Goal: Information Seeking & Learning: Check status

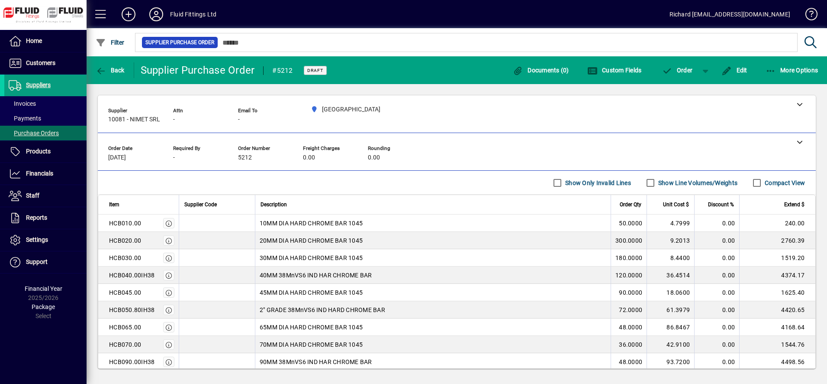
scroll to position [71, 0]
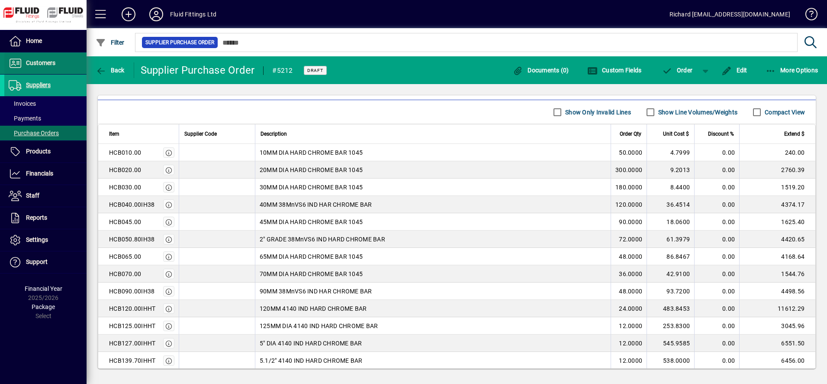
click at [45, 63] on span "Customers" at bounding box center [40, 62] width 29 height 7
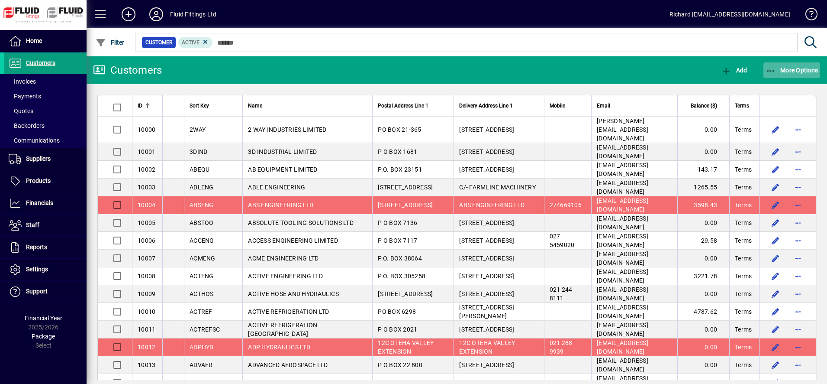
click at [789, 66] on span "button" at bounding box center [792, 70] width 57 height 21
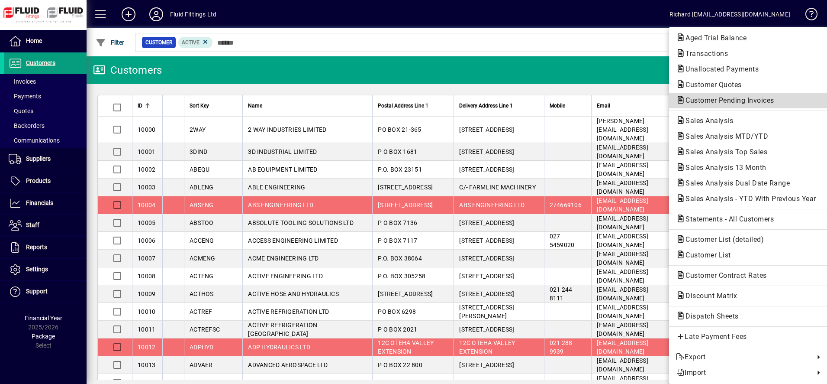
click at [741, 105] on span "Customer Pending Invoices" at bounding box center [748, 100] width 145 height 10
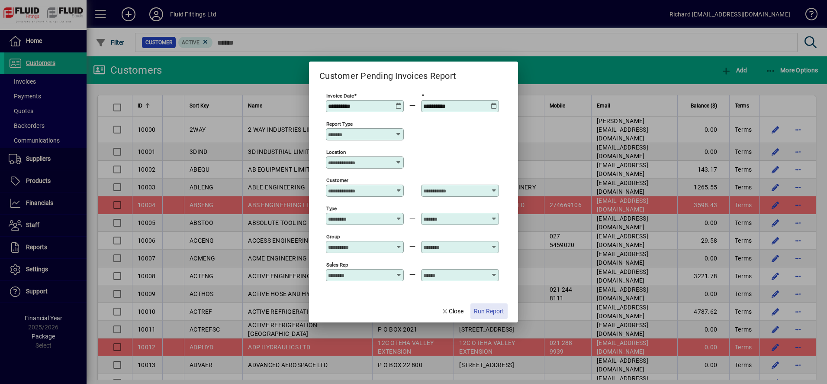
click at [487, 315] on span "Run Report" at bounding box center [489, 310] width 30 height 9
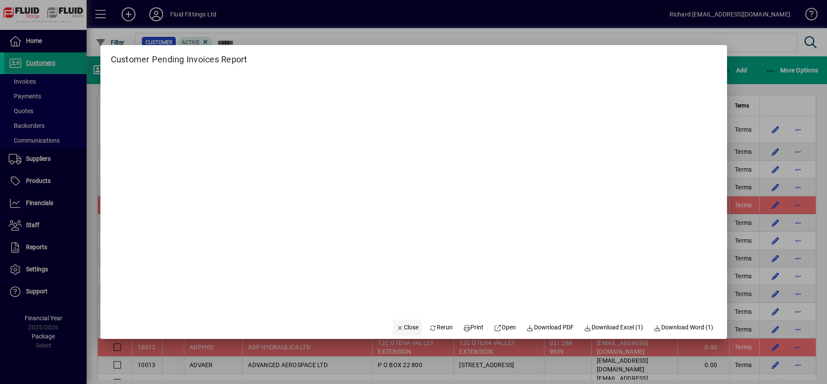
click at [397, 326] on icon "button" at bounding box center [401, 328] width 8 height 6
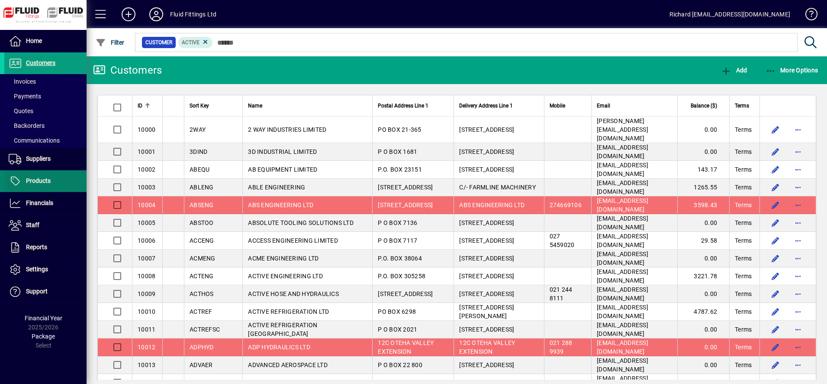
drag, startPoint x: 23, startPoint y: 177, endPoint x: 33, endPoint y: 172, distance: 10.9
click at [23, 177] on span "Products" at bounding box center [27, 181] width 46 height 10
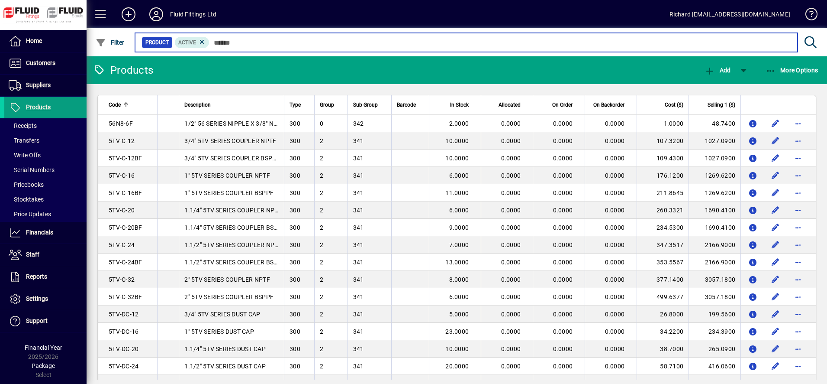
click at [270, 42] on input "text" at bounding box center [500, 42] width 581 height 12
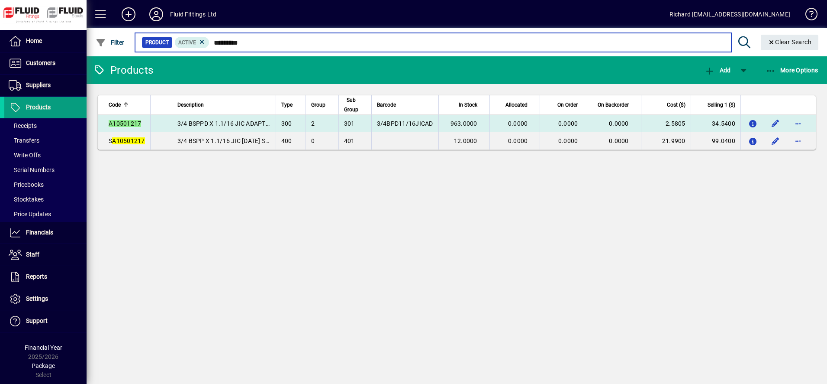
type input "*********"
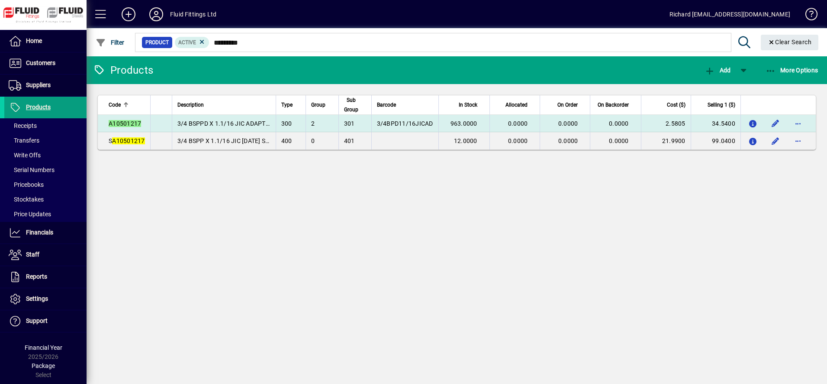
click at [142, 125] on div "A10501217" at bounding box center [127, 123] width 36 height 9
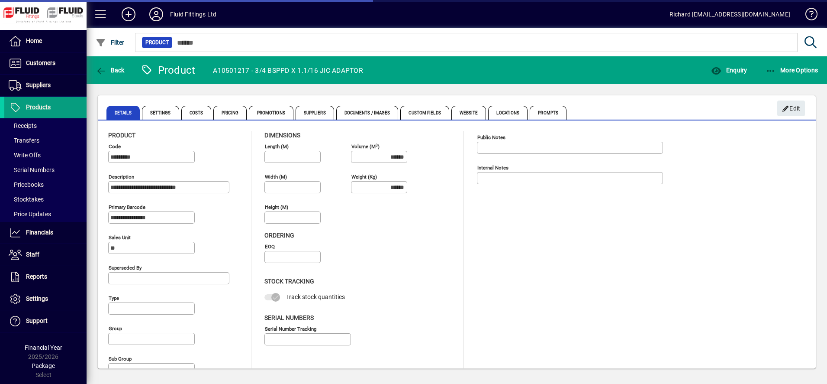
type input "**********"
type input "****"
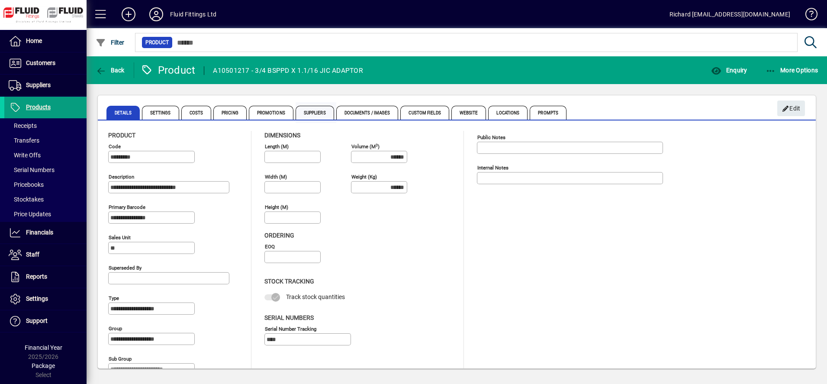
click at [317, 115] on span "Suppliers" at bounding box center [315, 113] width 39 height 14
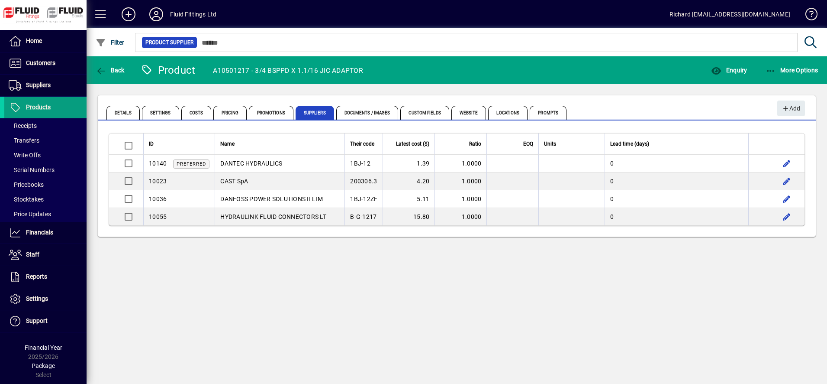
click at [257, 317] on div "Back Product A10501217 - 3/4 BSPPD X 1.1/16 JIC ADAPTOR Enquiry More Options De…" at bounding box center [457, 219] width 741 height 327
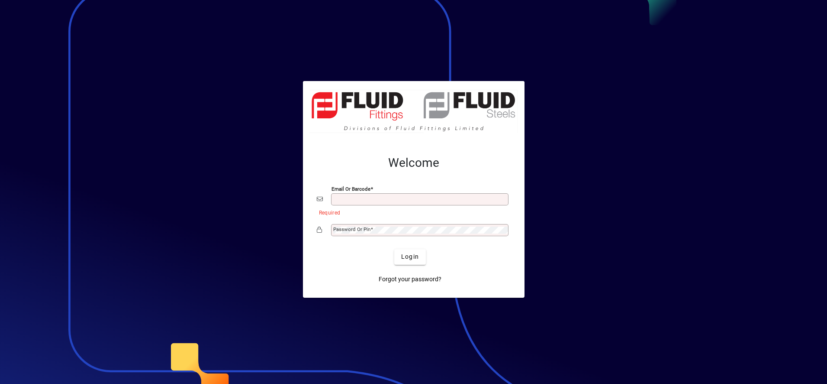
type input "**********"
click at [417, 253] on span "Login" at bounding box center [410, 256] width 18 height 9
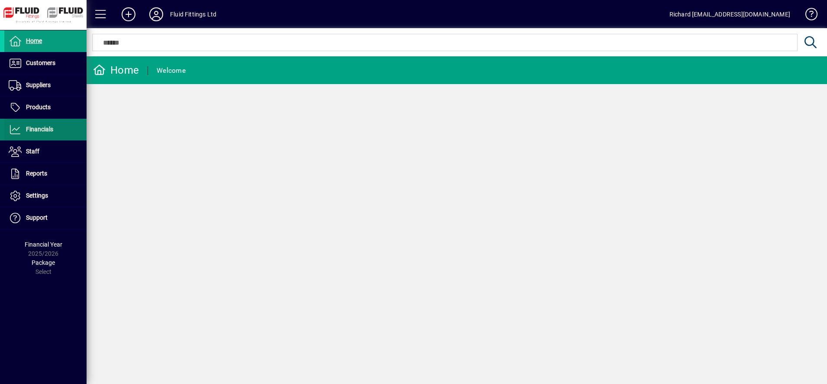
click at [38, 132] on span "Financials" at bounding box center [39, 129] width 27 height 7
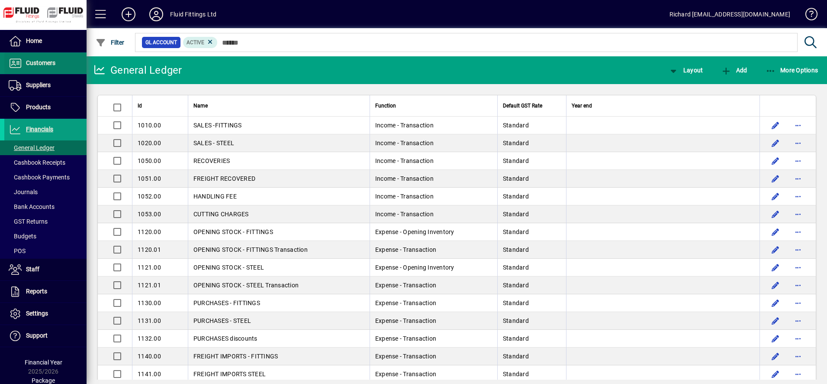
click at [34, 63] on span "Customers" at bounding box center [40, 62] width 29 height 7
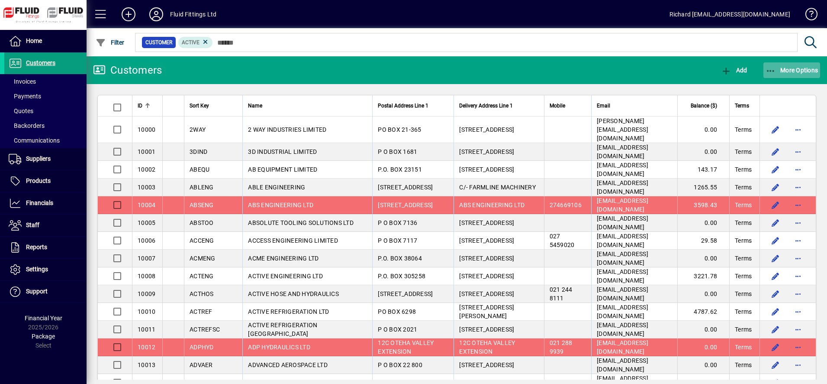
click at [787, 68] on span "More Options" at bounding box center [792, 70] width 53 height 7
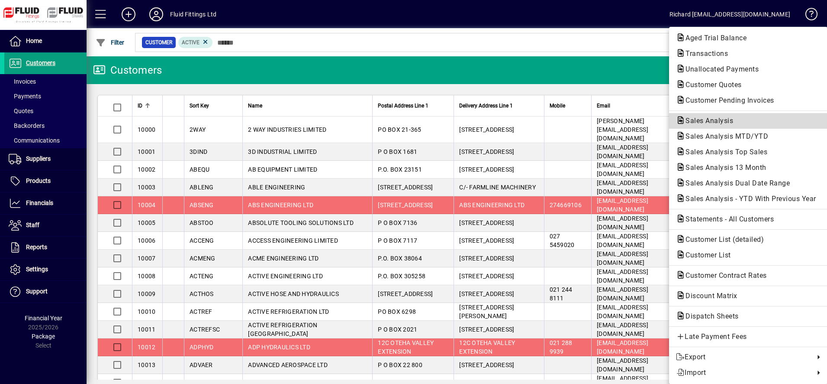
click at [727, 119] on span "Sales Analysis" at bounding box center [706, 120] width 61 height 8
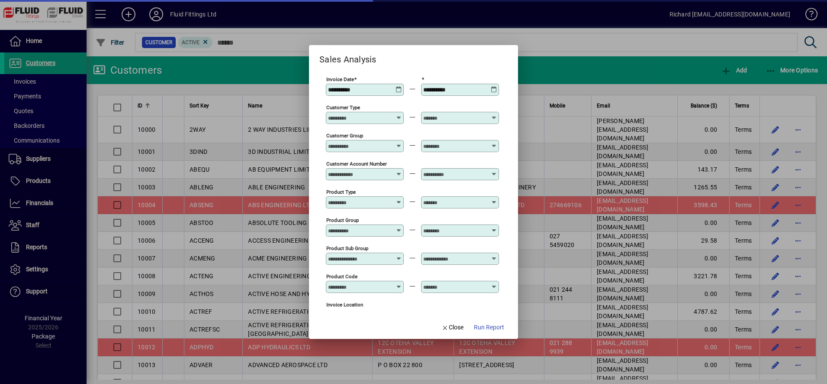
type input "**********"
click at [487, 325] on span "Run Report" at bounding box center [489, 326] width 30 height 9
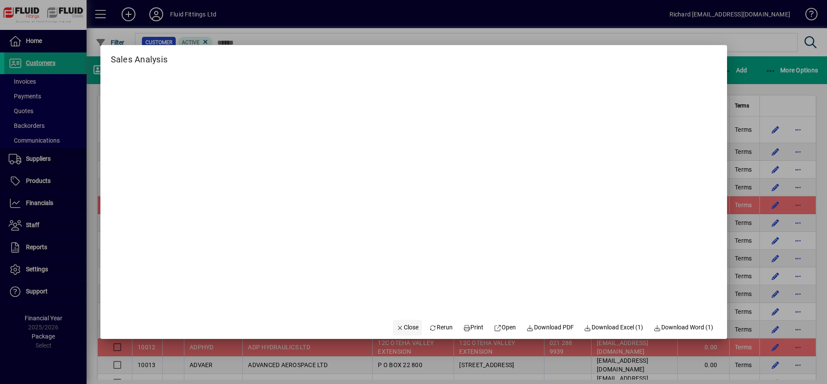
click at [399, 327] on span "Close" at bounding box center [408, 326] width 23 height 9
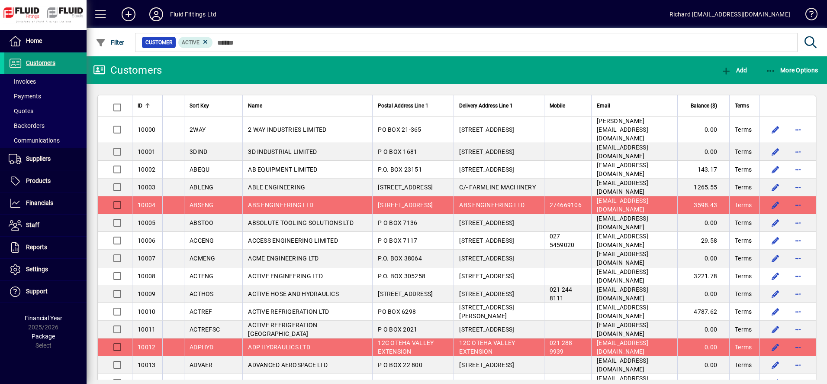
click at [35, 59] on span "Customers" at bounding box center [40, 62] width 29 height 7
click at [804, 68] on span "More Options" at bounding box center [792, 70] width 53 height 7
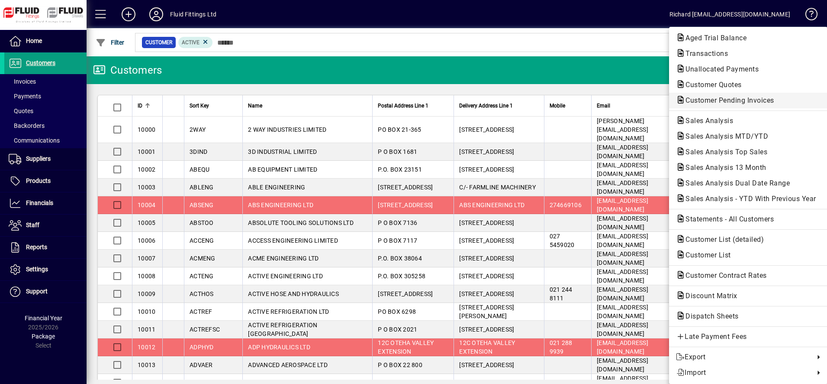
click at [734, 101] on span "Customer Pending Invoices" at bounding box center [727, 100] width 103 height 8
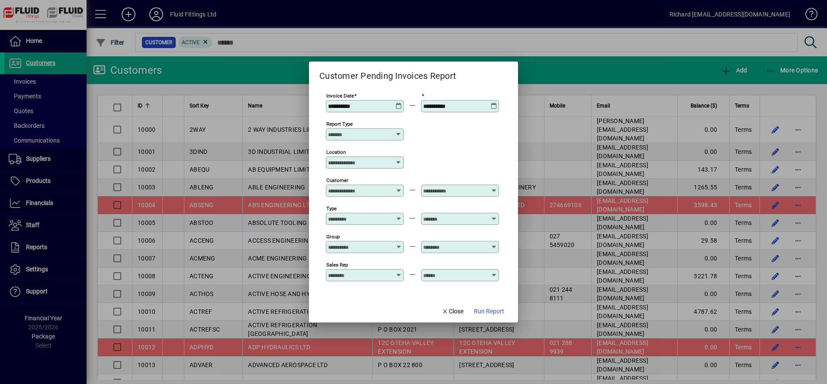
drag, startPoint x: 492, startPoint y: 312, endPoint x: 498, endPoint y: 313, distance: 6.6
click at [492, 313] on span "Run Report" at bounding box center [489, 310] width 30 height 9
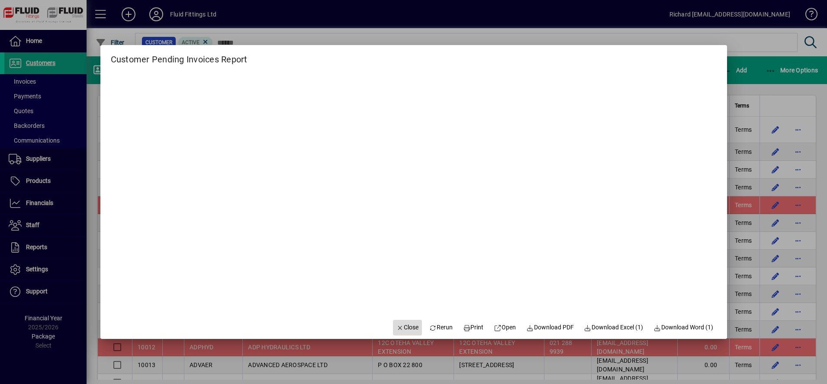
click at [402, 326] on span "Close" at bounding box center [408, 326] width 23 height 9
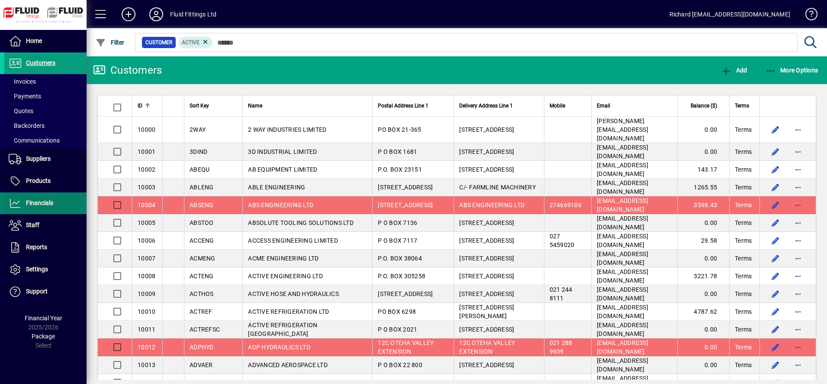
click at [45, 197] on span at bounding box center [45, 203] width 82 height 21
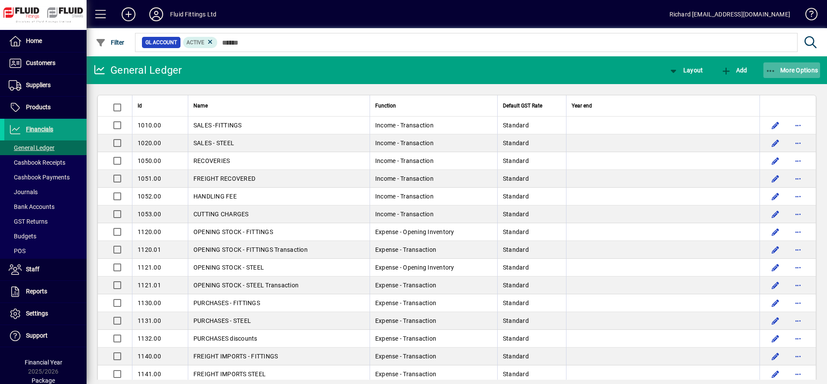
click at [801, 68] on span "More Options" at bounding box center [792, 70] width 53 height 7
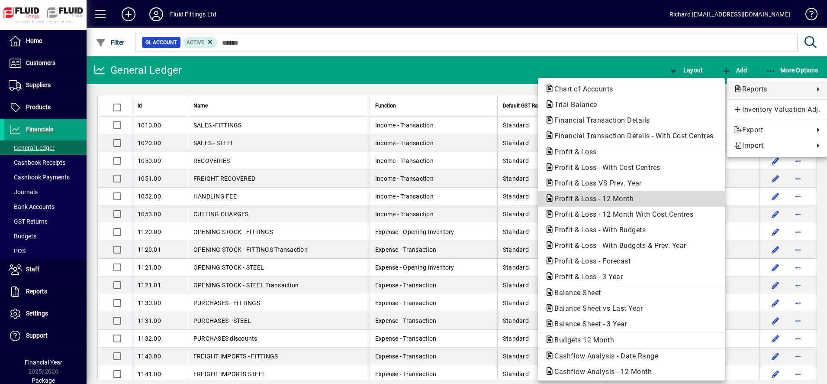
click at [611, 198] on span "Profit & Loss - 12 Month" at bounding box center [591, 198] width 93 height 8
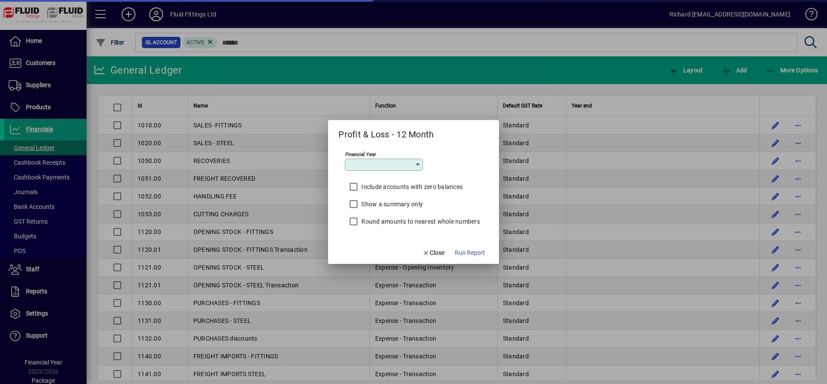
type input "*********"
click at [471, 251] on span "Run Report" at bounding box center [470, 252] width 30 height 9
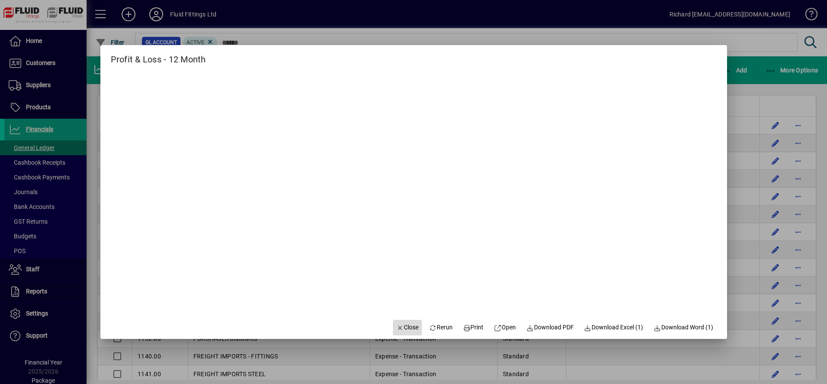
click at [397, 323] on span "Close" at bounding box center [408, 326] width 23 height 9
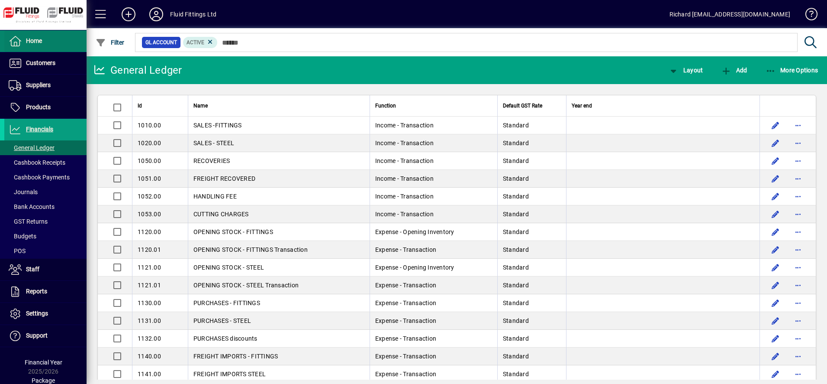
click at [29, 37] on span "Home" at bounding box center [34, 40] width 16 height 7
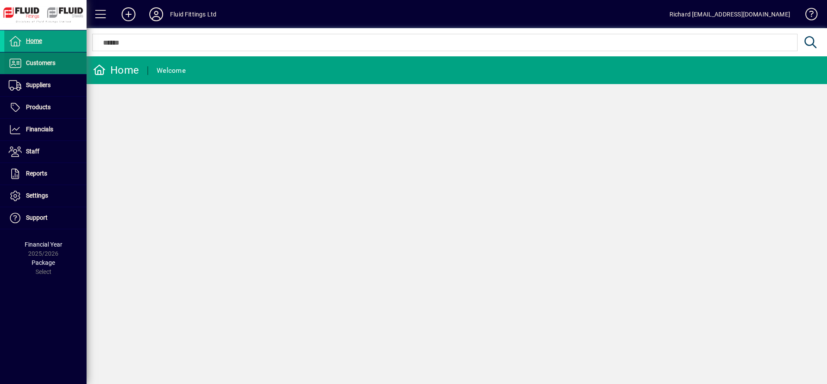
click at [37, 65] on span "Customers" at bounding box center [40, 62] width 29 height 7
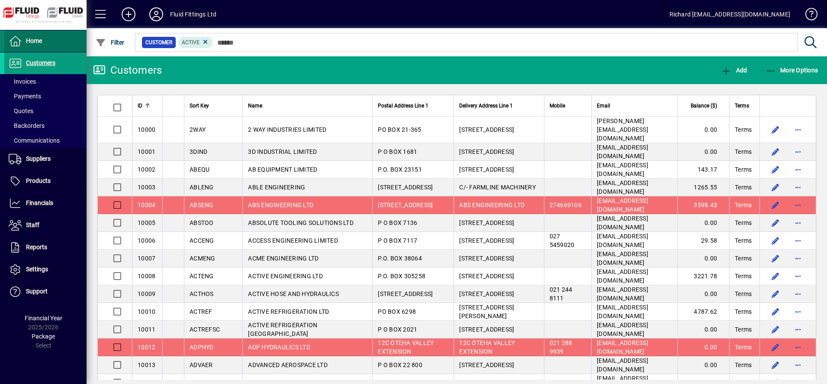
click at [45, 48] on span at bounding box center [45, 41] width 82 height 21
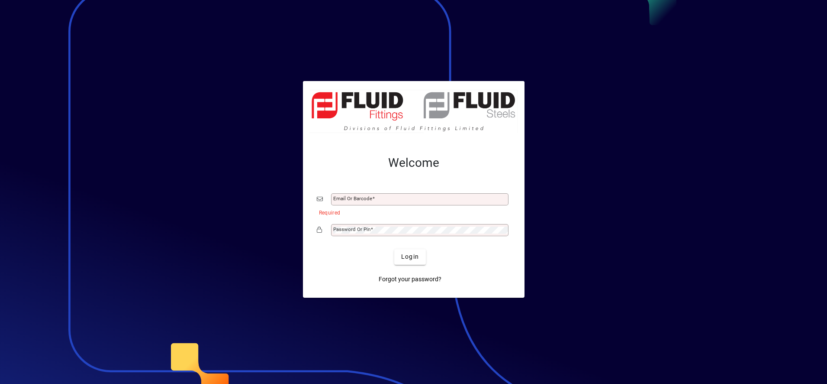
click at [394, 249] on button "Login" at bounding box center [410, 257] width 32 height 16
type input "**********"
click at [414, 262] on span "submit" at bounding box center [410, 256] width 32 height 21
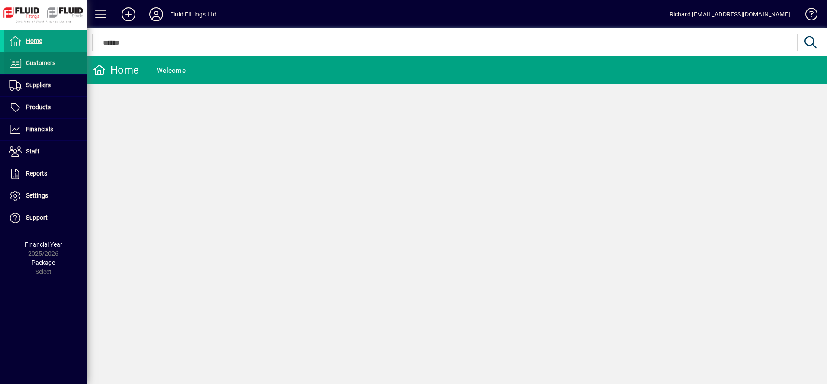
click at [58, 67] on span at bounding box center [45, 63] width 82 height 21
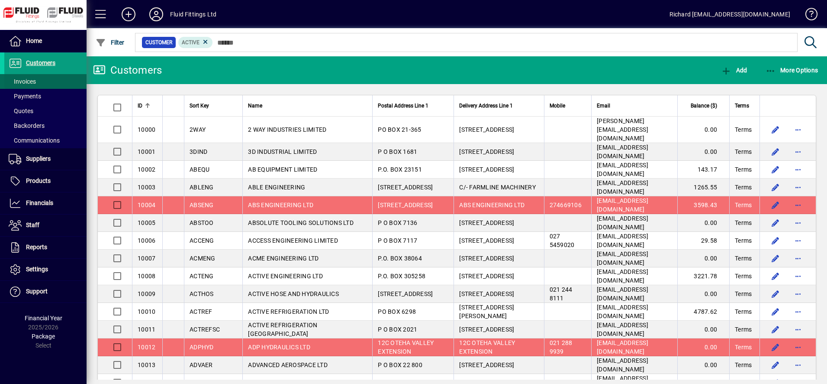
click at [48, 81] on span at bounding box center [45, 81] width 82 height 21
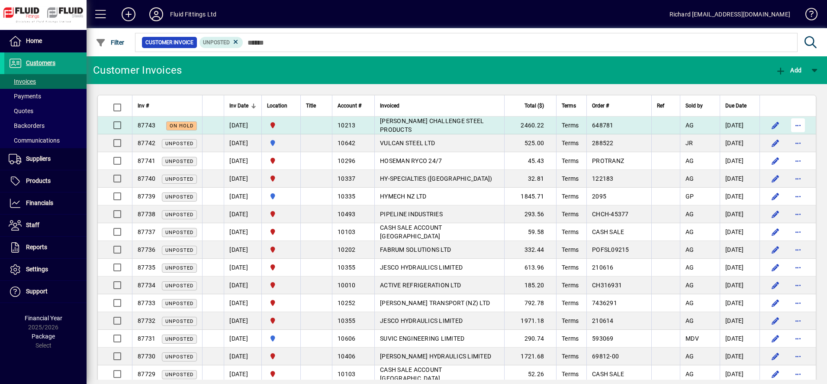
click at [790, 126] on span "button" at bounding box center [798, 125] width 21 height 21
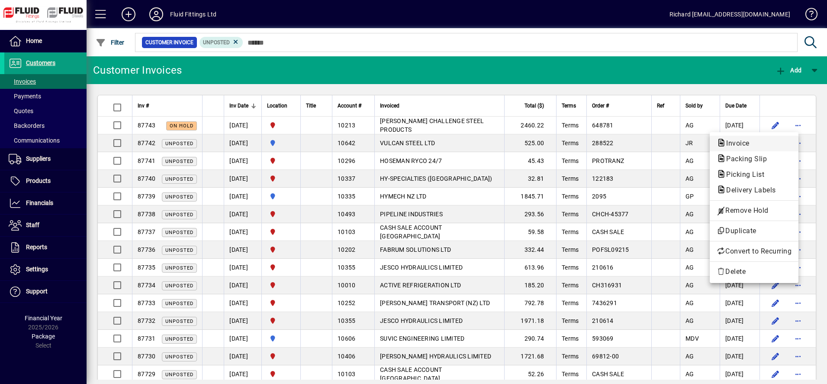
click at [741, 146] on span "Invoice" at bounding box center [735, 143] width 37 height 8
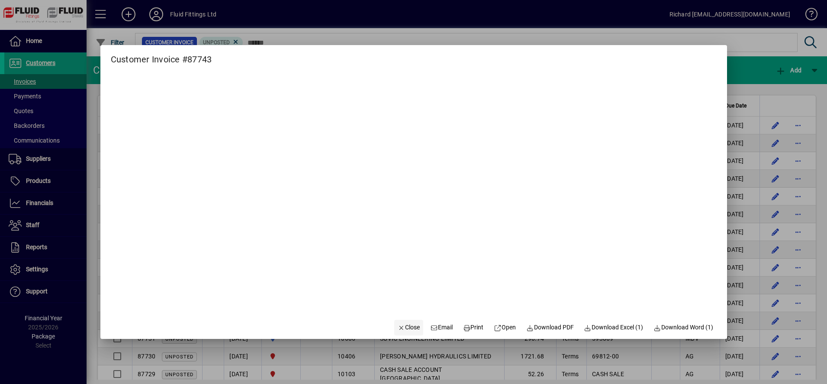
click at [399, 325] on span "Close" at bounding box center [409, 326] width 23 height 9
